Goal: Information Seeking & Learning: Learn about a topic

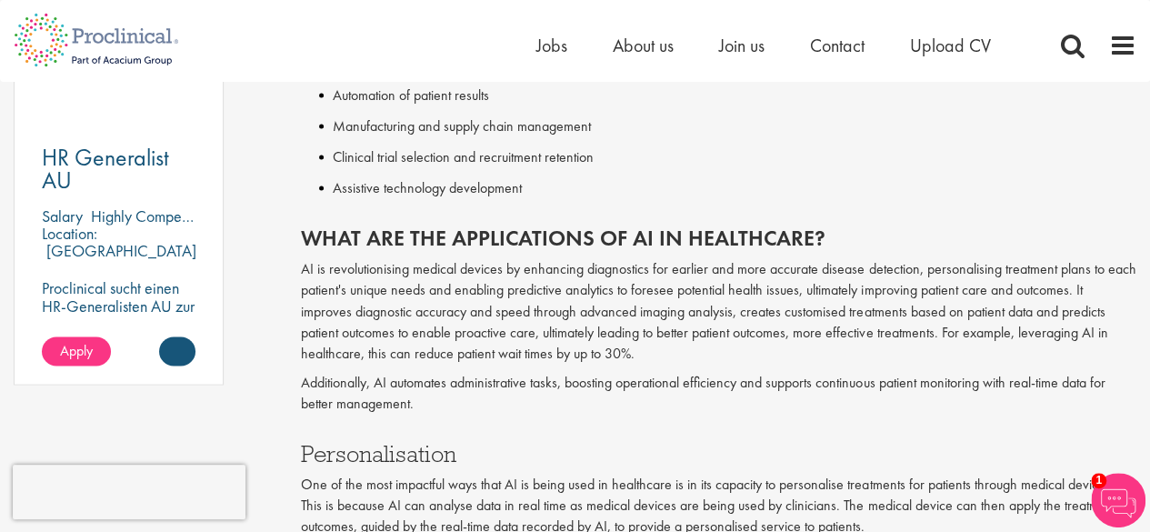
scroll to position [1455, 0]
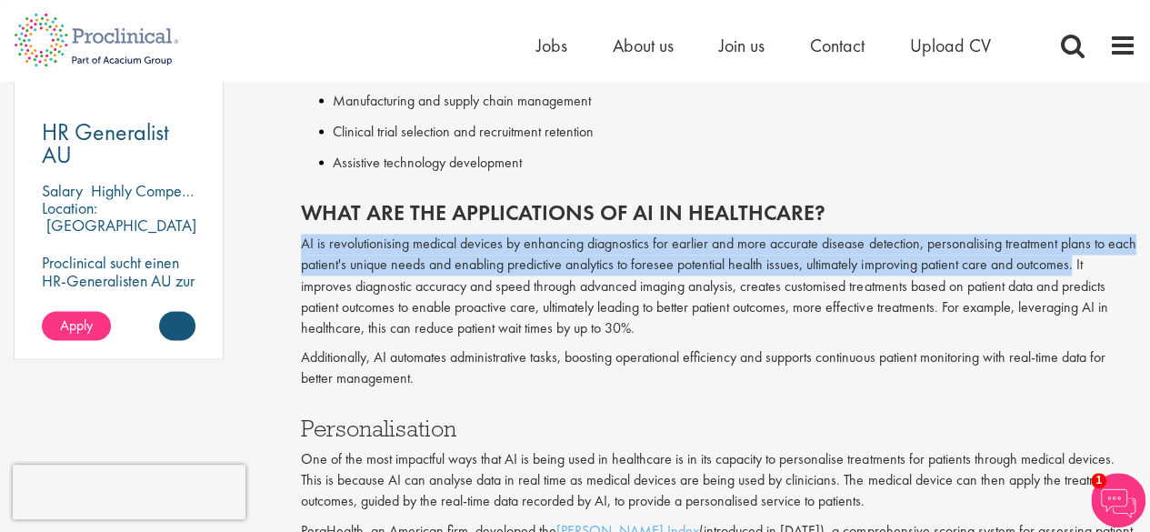
drag, startPoint x: 301, startPoint y: 205, endPoint x: 1075, endPoint y: 226, distance: 774.8
click at [1075, 234] on p "AI is revolutionising medical devices by enhancing diagnostics for earlier and …" at bounding box center [718, 286] width 835 height 104
copy p "AI is revolutionising medical devices by enhancing diagnostics for earlier and …"
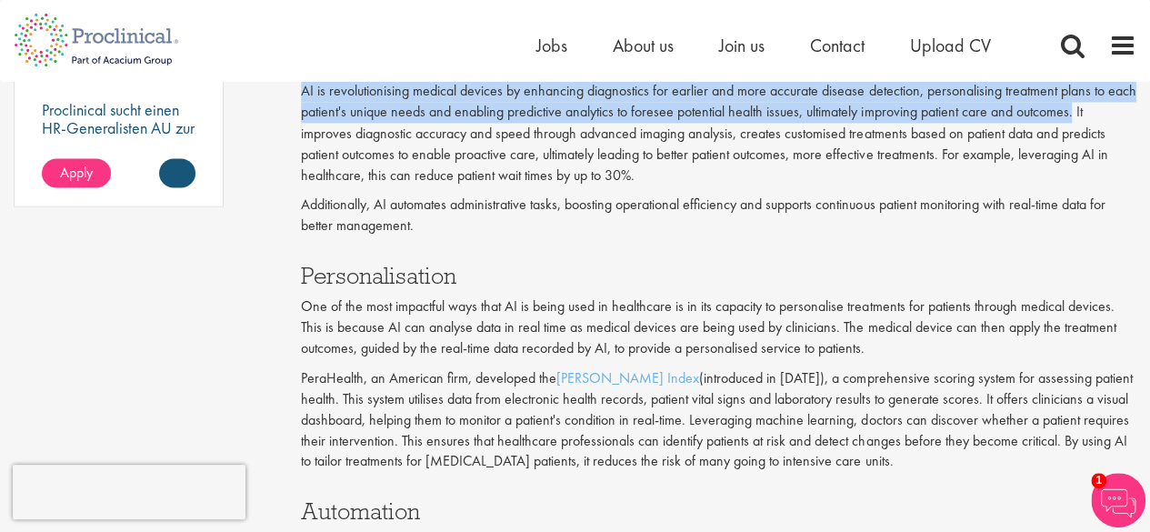
scroll to position [1636, 0]
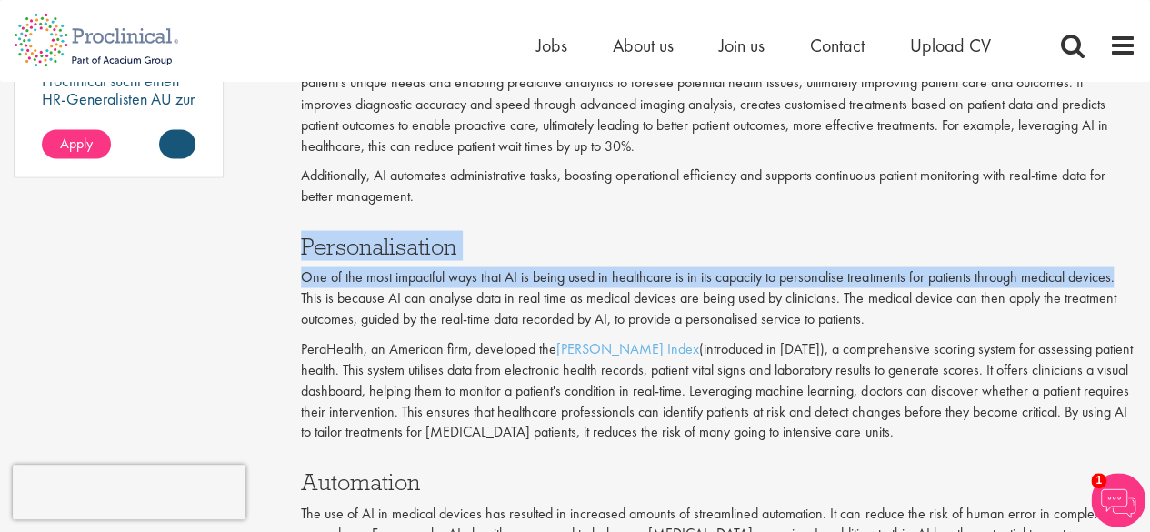
drag, startPoint x: 304, startPoint y: 206, endPoint x: 1163, endPoint y: 250, distance: 860.2
copy div "Personalisation One of the most impactful ways that AI is being used in healthc…"
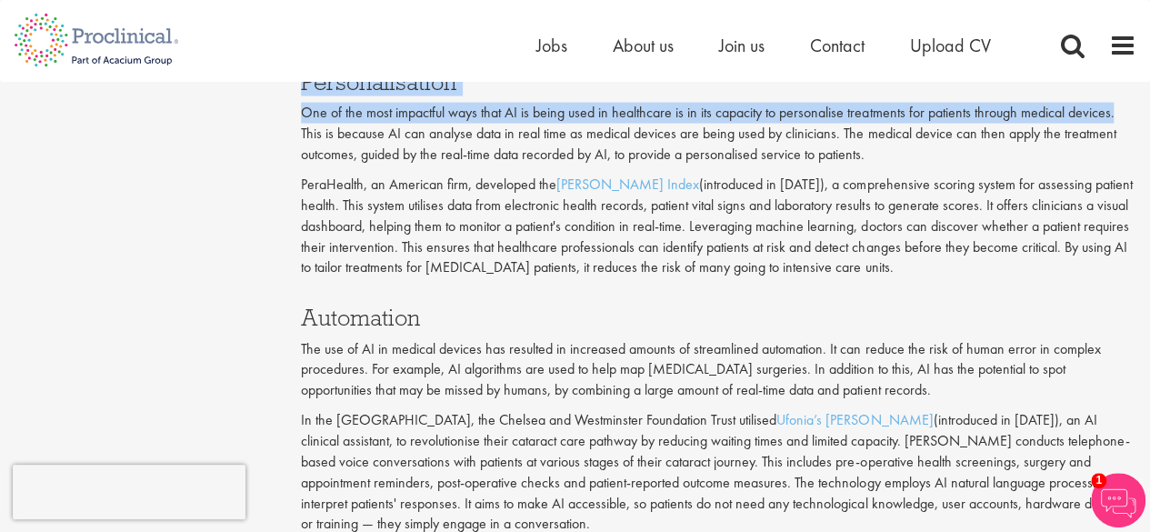
scroll to position [1818, 0]
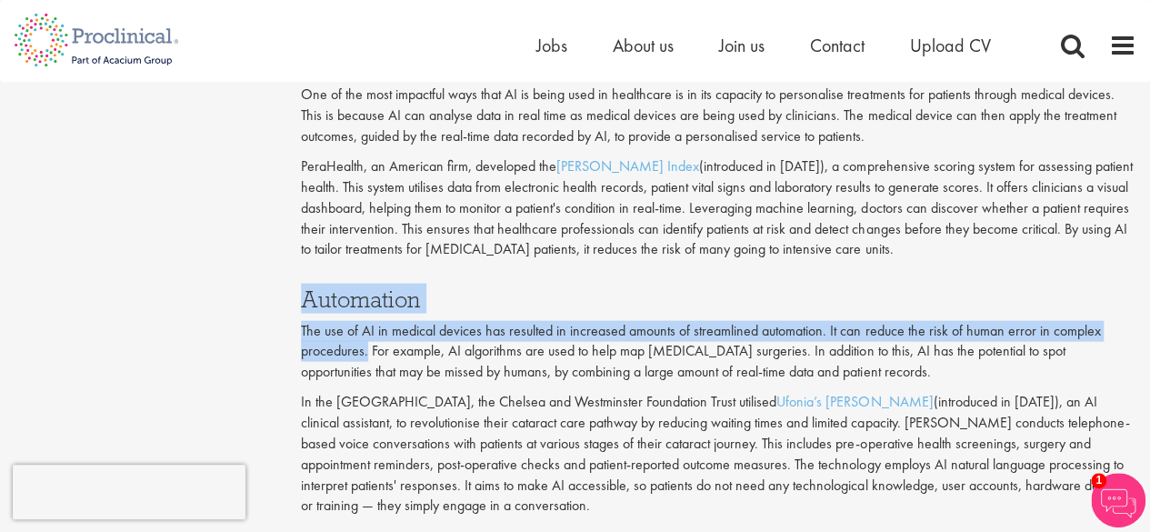
drag, startPoint x: 300, startPoint y: 255, endPoint x: 366, endPoint y: 315, distance: 88.9
click at [366, 315] on div "Automation The use of AI in medical devices has resulted in increased amounts o…" at bounding box center [718, 397] width 863 height 256
copy div "Automation The use of AI in medical devices has resulted in increased amounts o…"
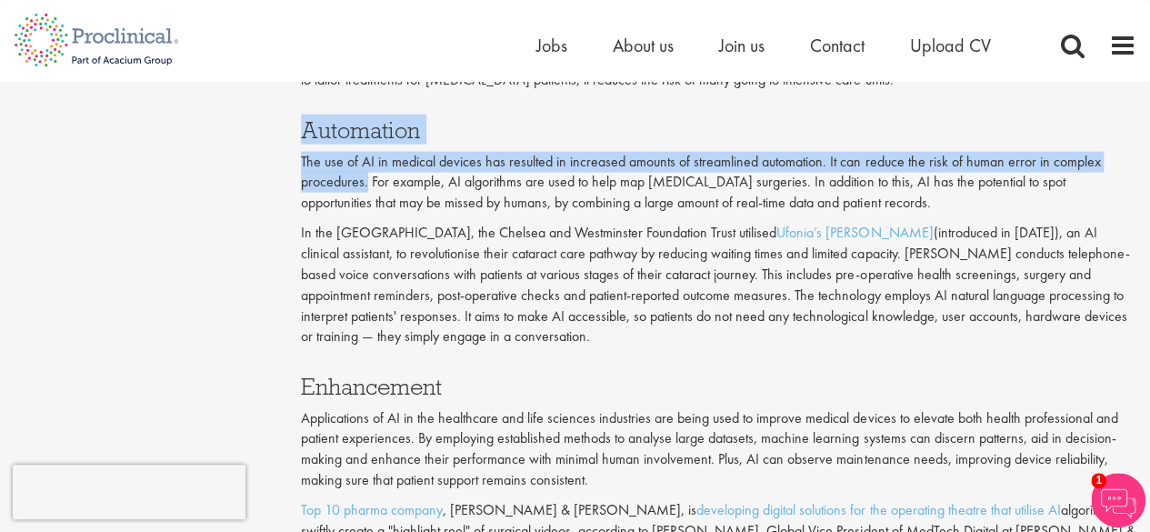
scroll to position [2091, 0]
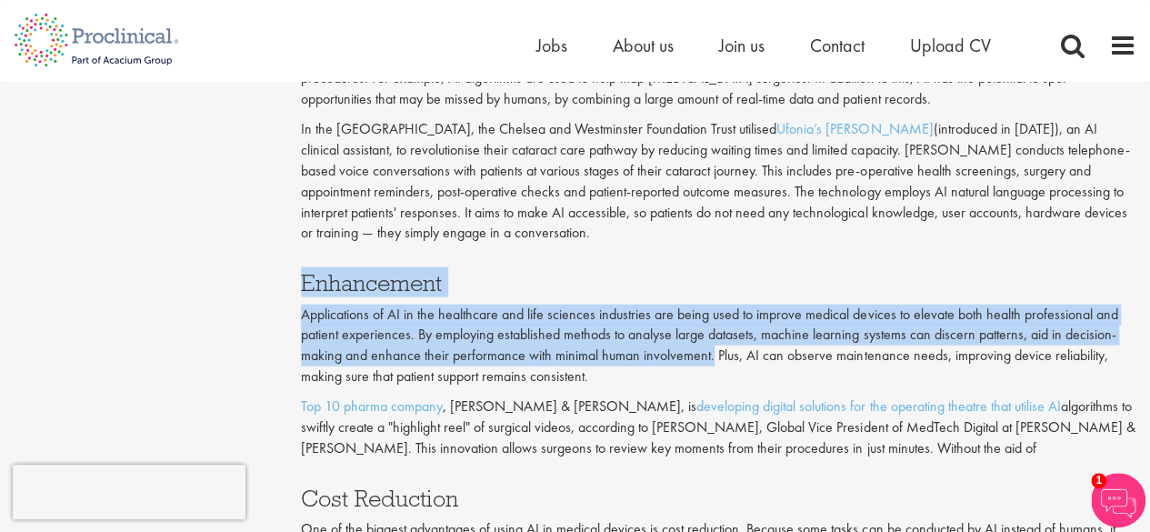
drag, startPoint x: 302, startPoint y: 246, endPoint x: 713, endPoint y: 317, distance: 417.0
click at [713, 317] on div "Enhancement Applications of AI in the healthcare and life sciences industries a…" at bounding box center [718, 360] width 863 height 215
copy div "Enhancement Applications of AI in the healthcare and life sciences industries a…"
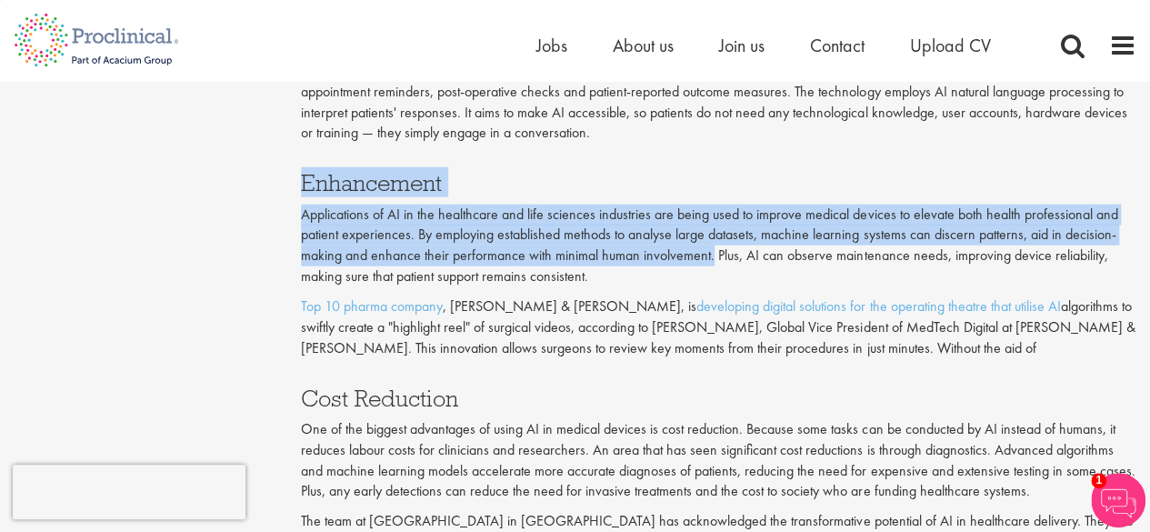
scroll to position [2273, 0]
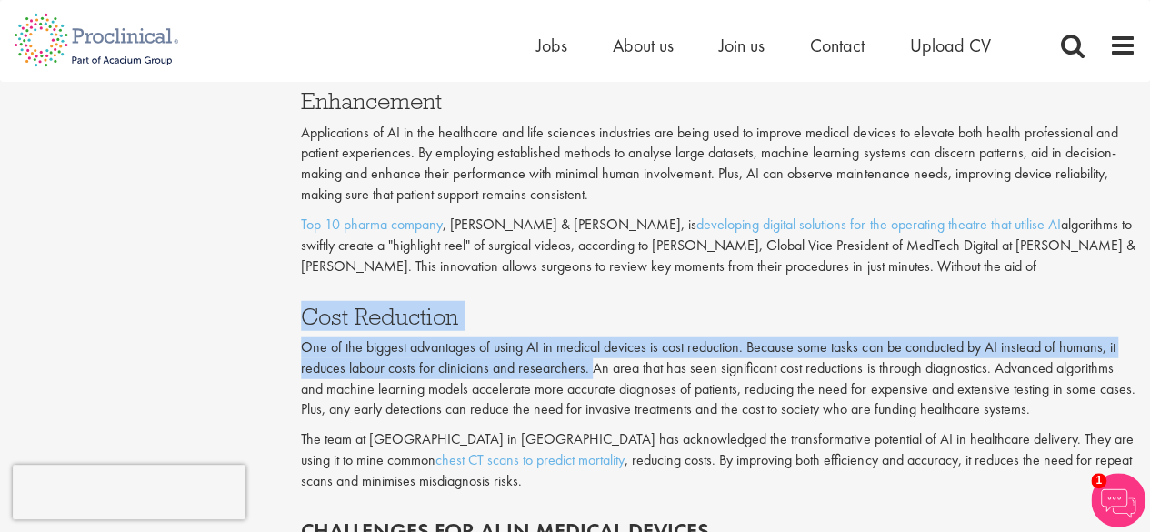
drag, startPoint x: 301, startPoint y: 277, endPoint x: 589, endPoint y: 325, distance: 292.0
click at [589, 325] on div "Cost Reduction One of the biggest advantages of using AI in medical devices is …" at bounding box center [718, 393] width 863 height 215
copy div "Cost Reduction One of the biggest advantages of using AI in medical devices is …"
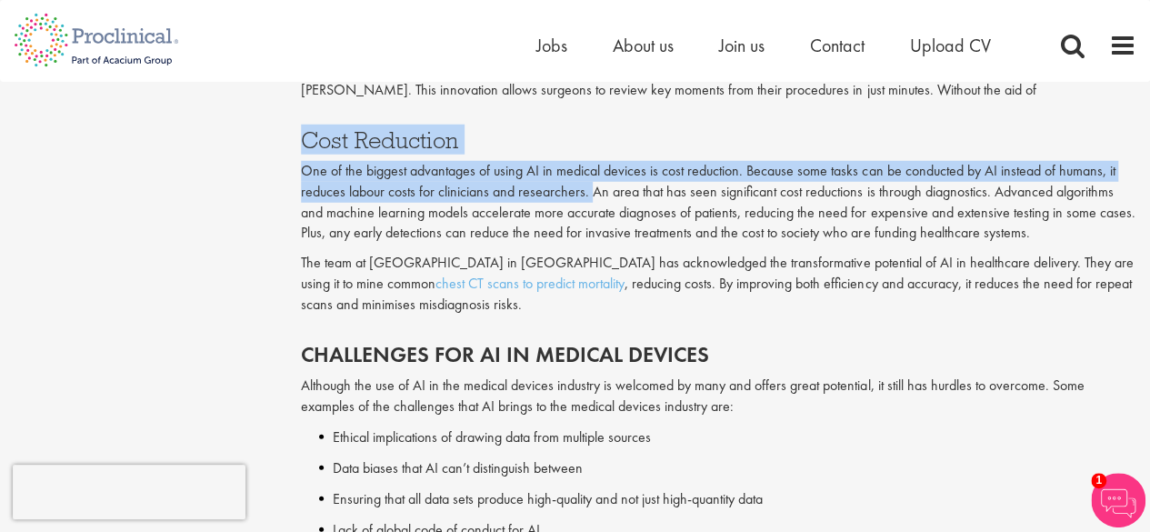
scroll to position [2545, 0]
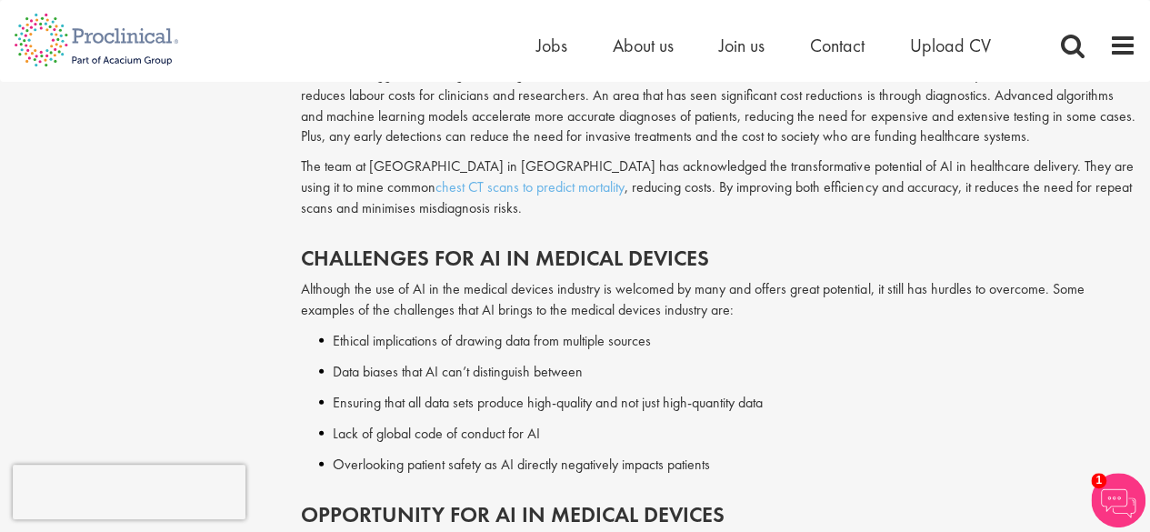
click at [869, 354] on div "Challenges for AI in Medical Devices Although the use of AI in the medical devi…" at bounding box center [718, 356] width 863 height 256
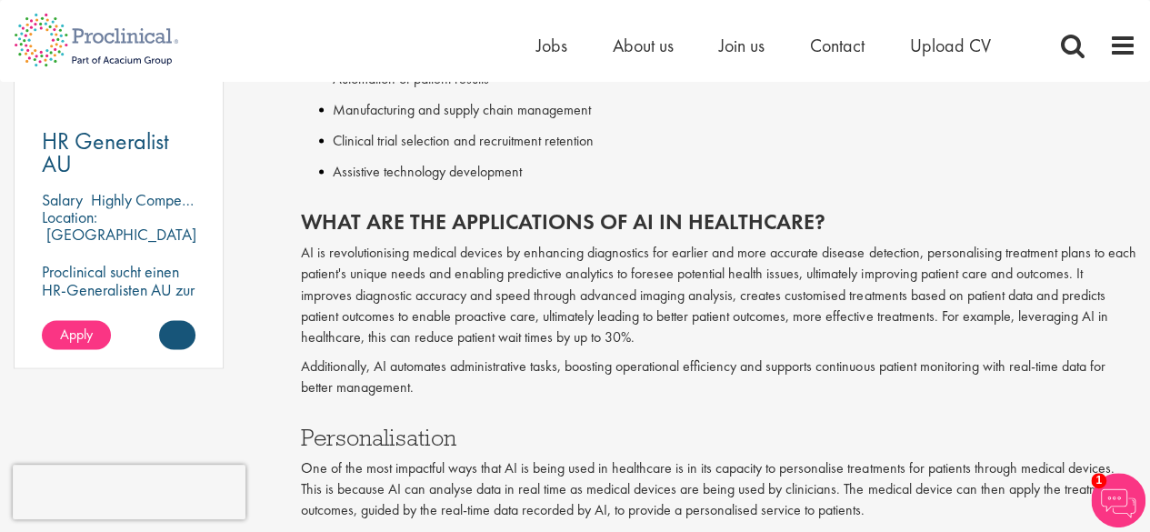
scroll to position [1364, 0]
